Goal: Information Seeking & Learning: Learn about a topic

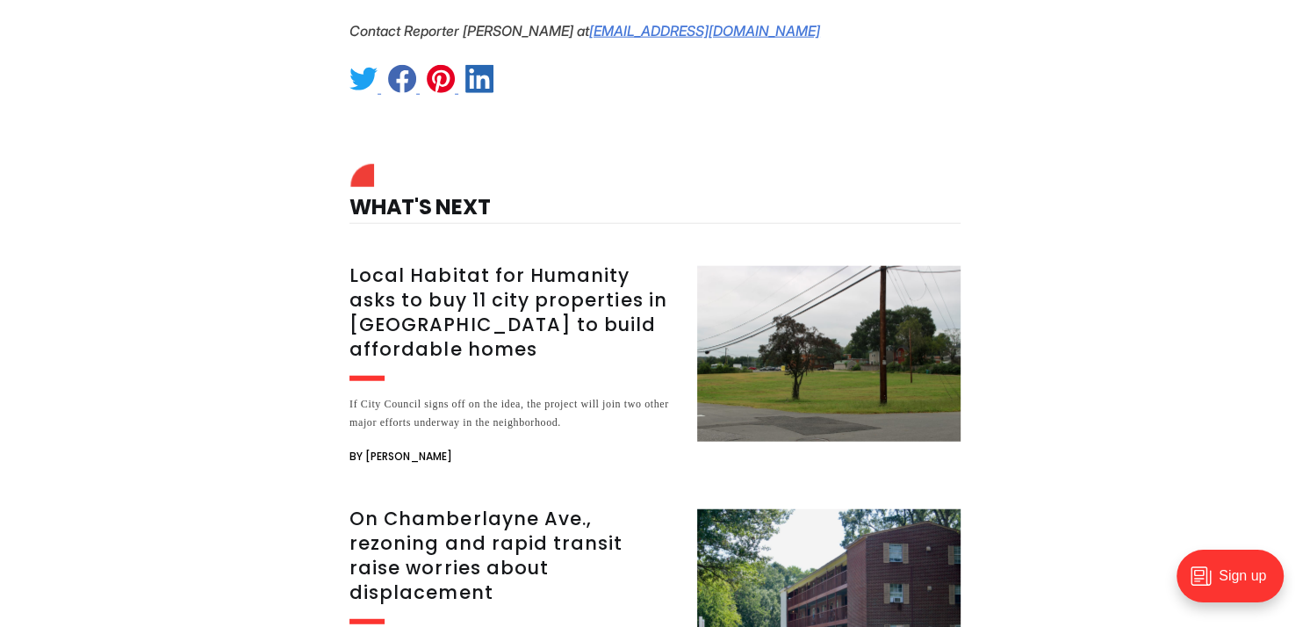
scroll to position [3805, 0]
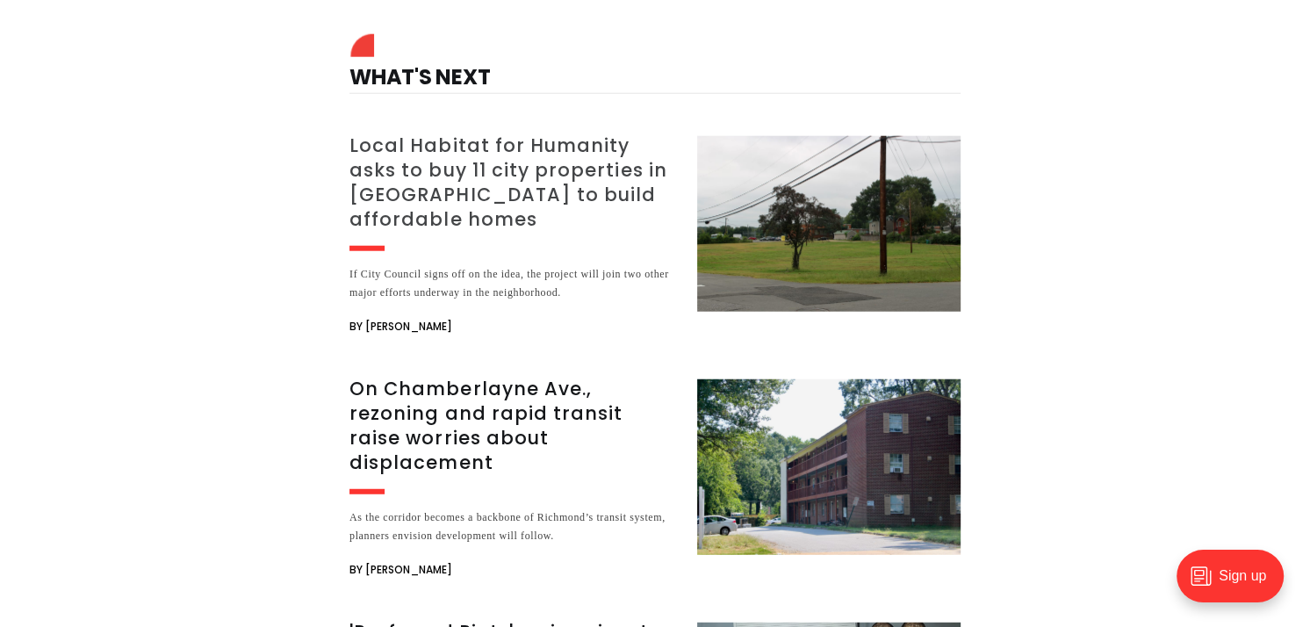
click at [542, 133] on h3 "Local Habitat for Humanity asks to buy 11 city properties in [GEOGRAPHIC_DATA] …" at bounding box center [513, 182] width 327 height 98
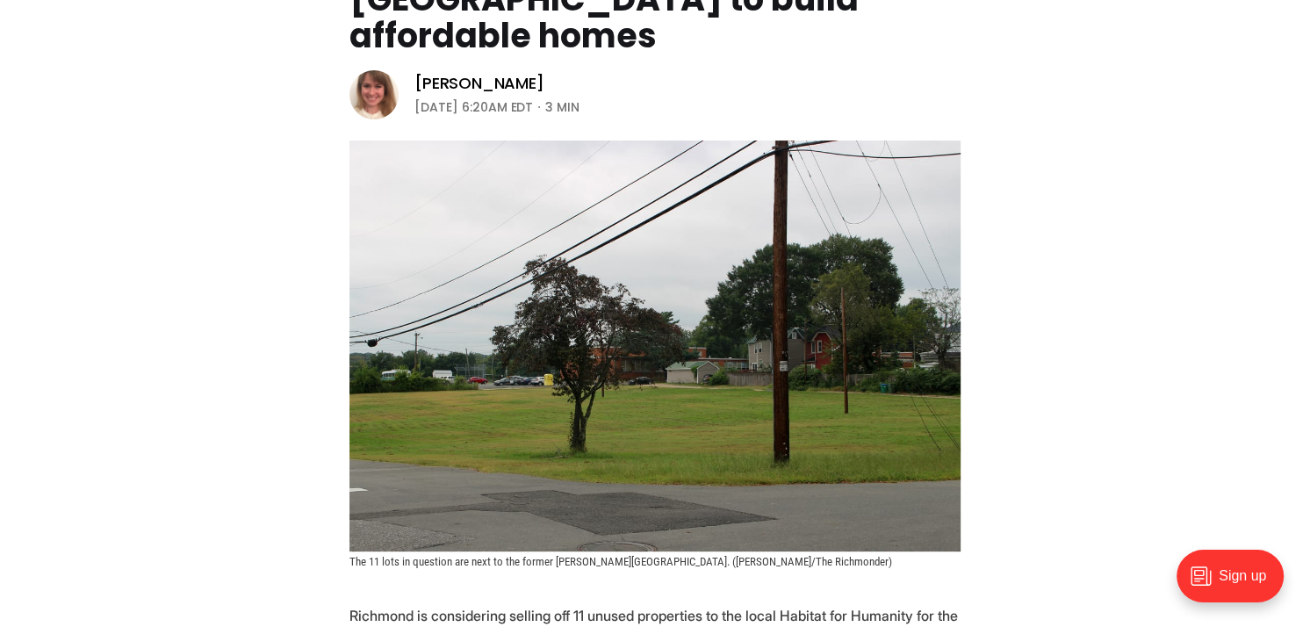
scroll to position [292, 0]
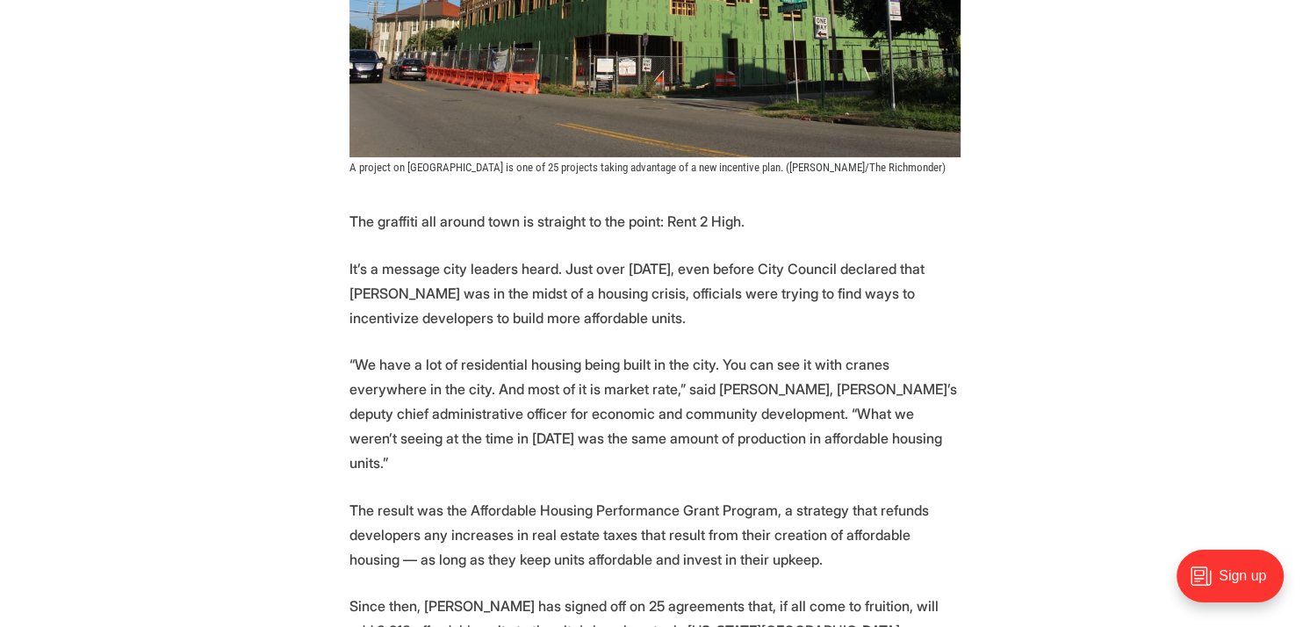
scroll to position [731, 0]
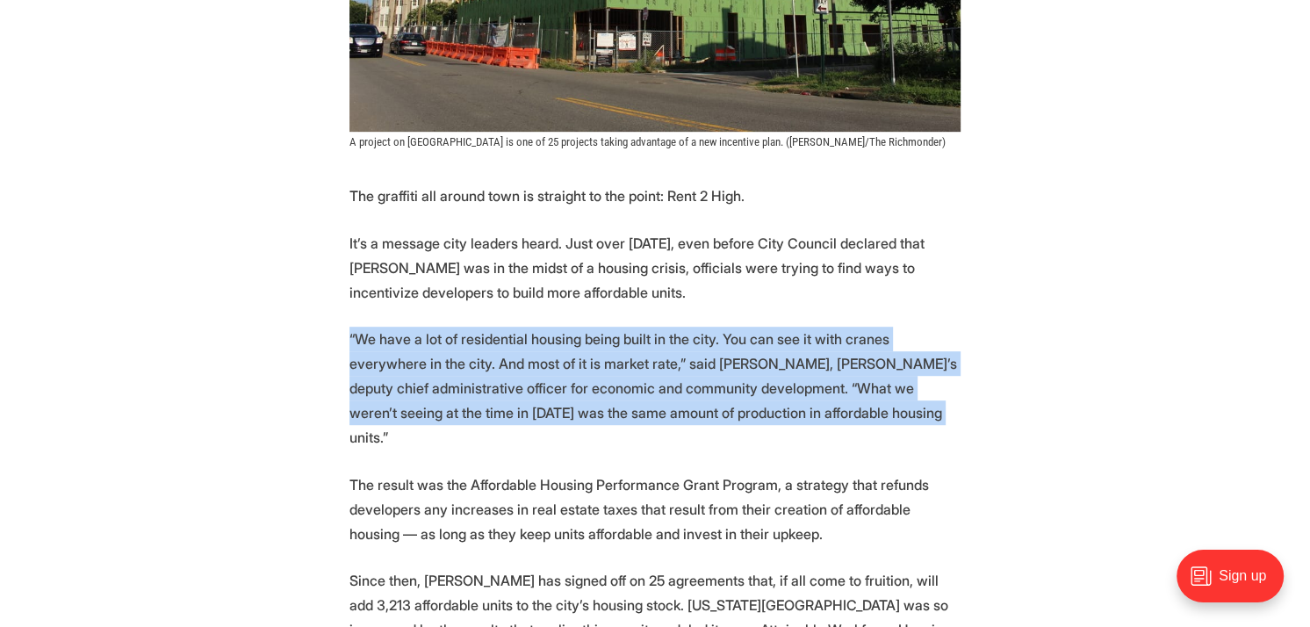
drag, startPoint x: 342, startPoint y: 328, endPoint x: 902, endPoint y: 408, distance: 565.9
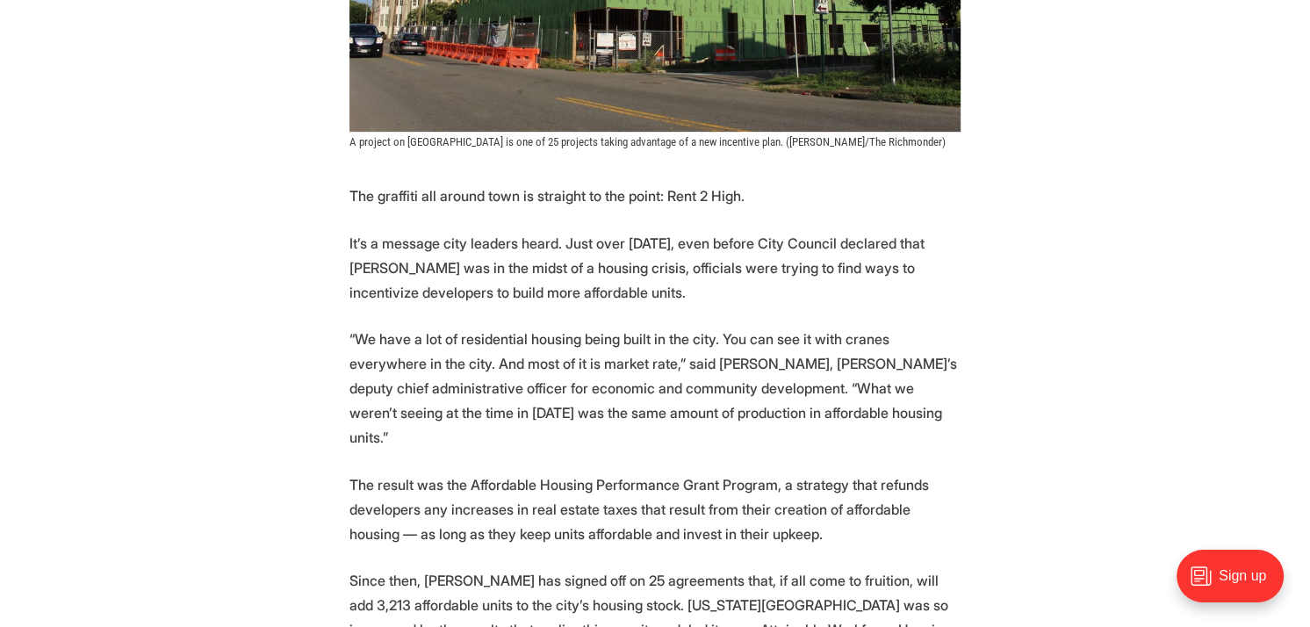
drag, startPoint x: 769, startPoint y: 386, endPoint x: 1100, endPoint y: 457, distance: 338.4
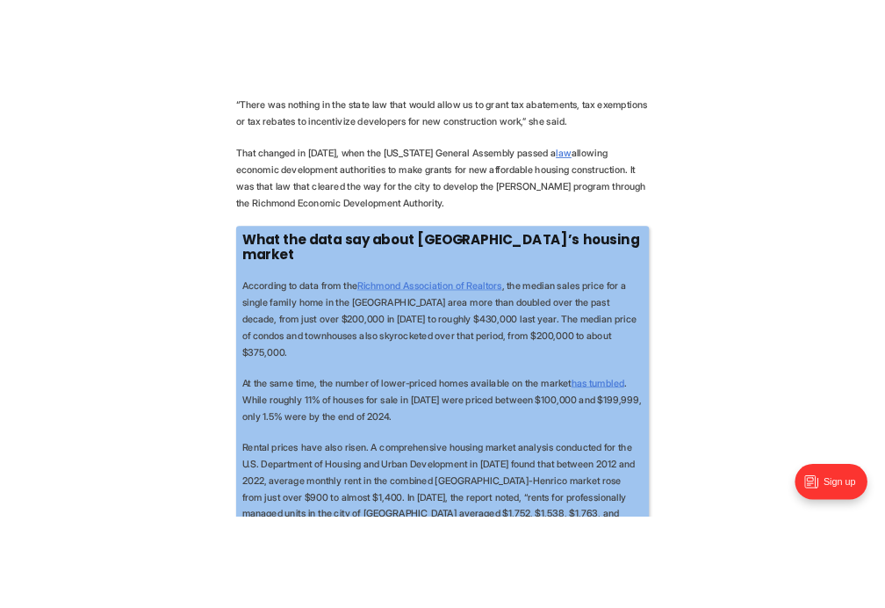
scroll to position [2927, 0]
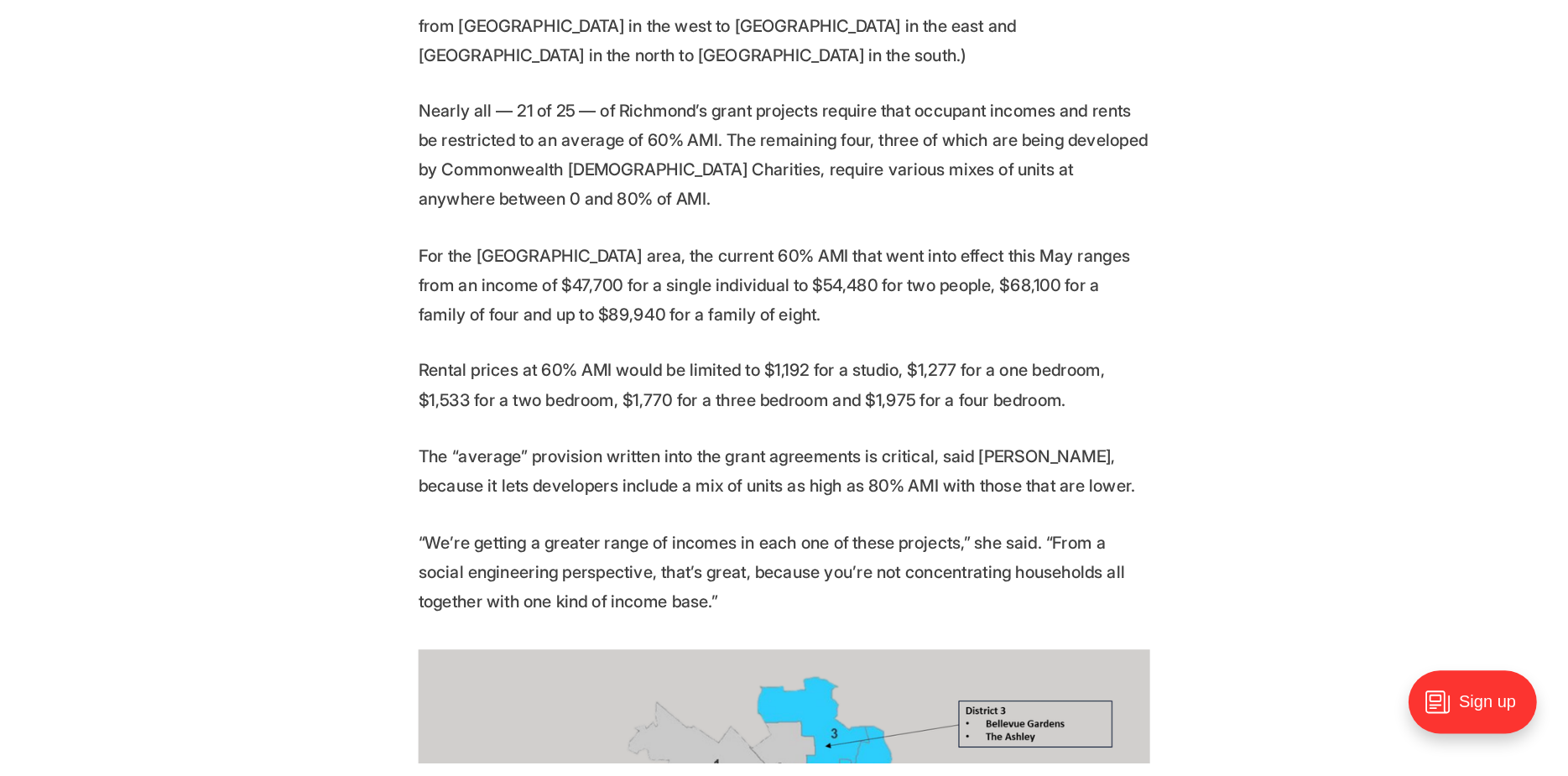
scroll to position [4907, 0]
